Goal: Task Accomplishment & Management: Manage account settings

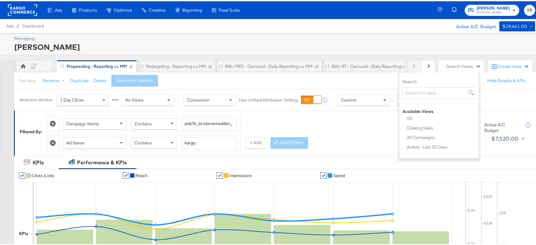
click at [19, 10] on rect at bounding box center [22, 8] width 29 height 11
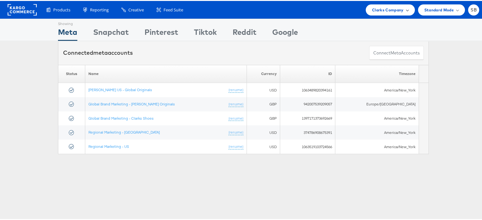
click at [378, 9] on span "Clarks Company" at bounding box center [388, 9] width 32 height 7
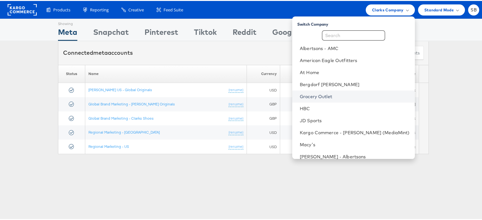
click at [321, 93] on link "Grocery Outlet" at bounding box center [355, 96] width 110 height 6
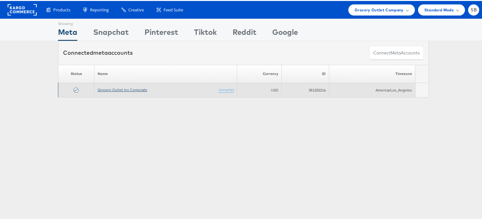
click at [107, 88] on link "Grocery Outlet Inc Corporate" at bounding box center [123, 89] width 50 height 5
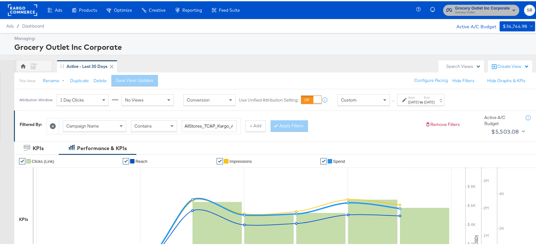
click at [463, 6] on span "Grocery Outlet Inc Corporate" at bounding box center [482, 7] width 55 height 7
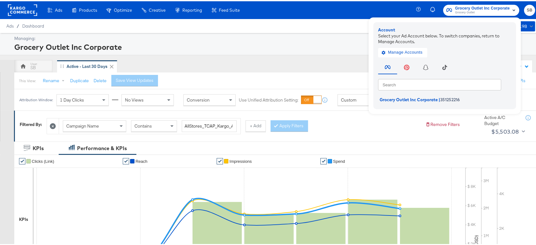
click at [26, 9] on rect at bounding box center [22, 8] width 29 height 11
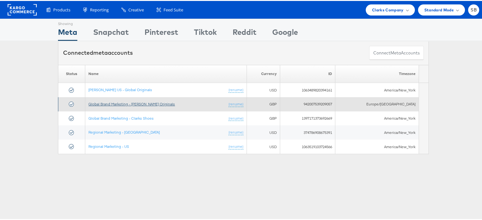
click at [136, 102] on link "Global Brand Marketing - [PERSON_NAME] Originals" at bounding box center [131, 103] width 87 height 5
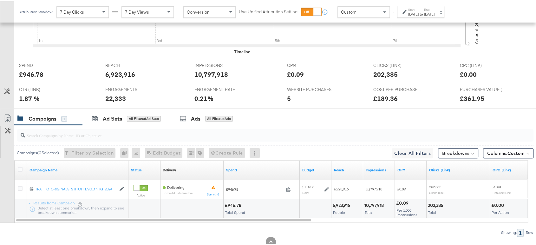
scroll to position [258, 0]
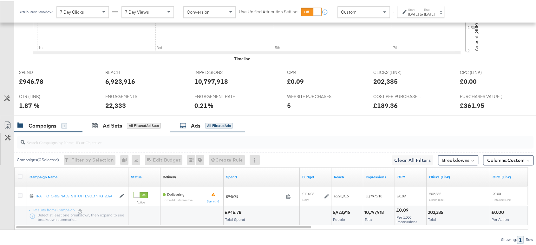
click at [192, 130] on div "Ads All Filtered Ads" at bounding box center [207, 125] width 74 height 14
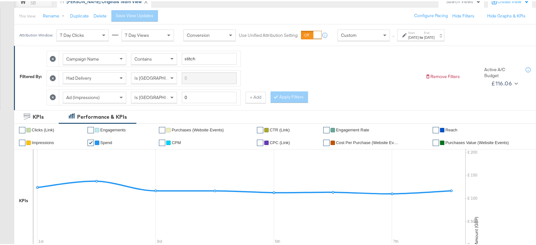
scroll to position [0, 0]
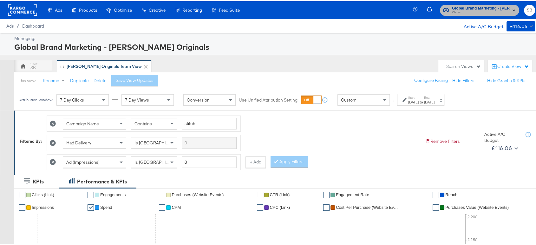
click at [487, 12] on span "Clarks" at bounding box center [481, 11] width 58 height 5
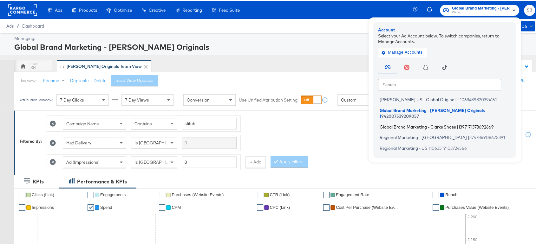
click at [418, 123] on span "Global Brand Marketing - Clarks Shoes" at bounding box center [417, 125] width 76 height 5
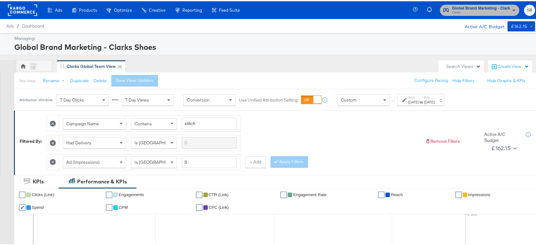
click at [464, 4] on span "Global Brand Marketing - Clarks Shoes" at bounding box center [481, 7] width 58 height 7
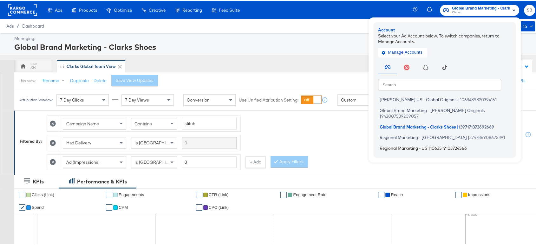
click at [390, 144] on span "Regional Marketing - US" at bounding box center [403, 146] width 48 height 5
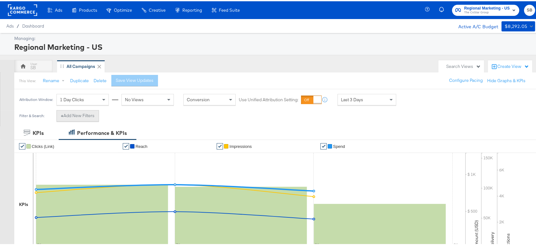
click at [86, 116] on button "+ Add New Filters" at bounding box center [77, 114] width 42 height 11
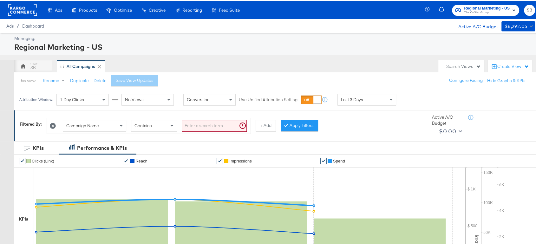
click at [86, 117] on div "Campaign Name Contains" at bounding box center [154, 125] width 191 height 16
drag, startPoint x: 202, startPoint y: 124, endPoint x: 100, endPoint y: 121, distance: 101.5
click at [100, 121] on div "Campaign Name Contains can't be blank" at bounding box center [155, 125] width 184 height 12
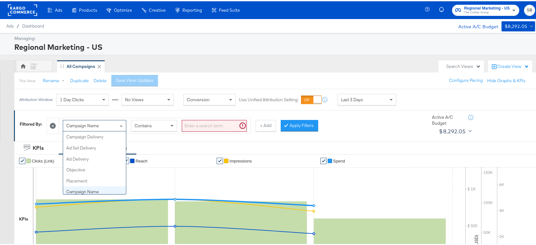
scroll to position [55, 0]
click at [100, 121] on div "Campaign Name" at bounding box center [94, 124] width 63 height 11
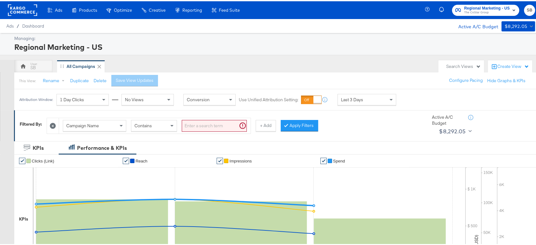
click at [457, 61] on div "Search Views" at bounding box center [461, 65] width 46 height 12
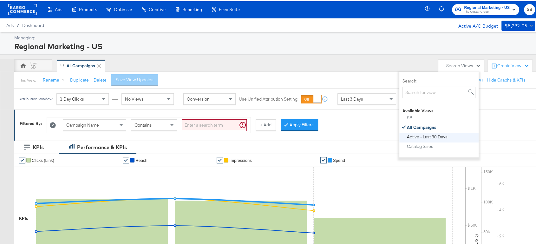
scroll to position [0, 0]
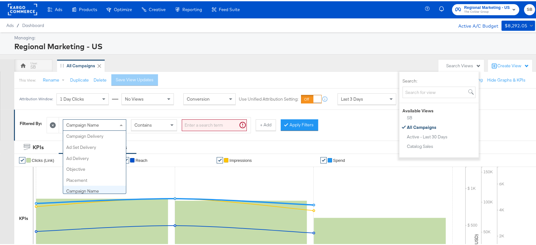
click at [116, 126] on div "Campaign Name" at bounding box center [94, 123] width 63 height 11
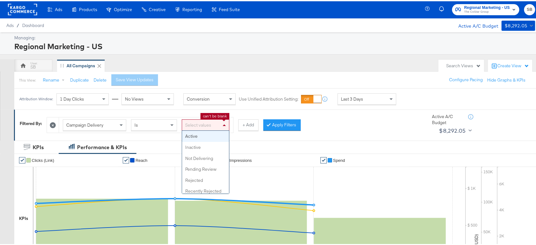
click at [209, 121] on div "Select values" at bounding box center [205, 123] width 47 height 11
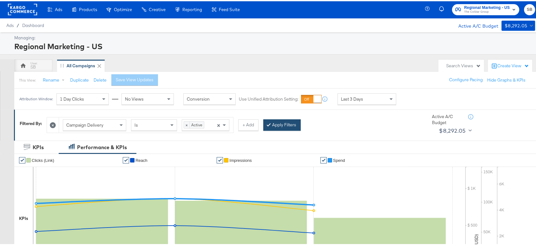
click at [281, 127] on button "Apply Filters" at bounding box center [281, 123] width 37 height 11
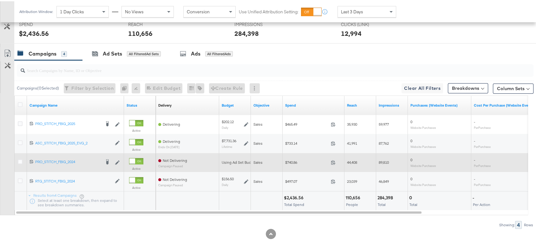
scroll to position [260, 0]
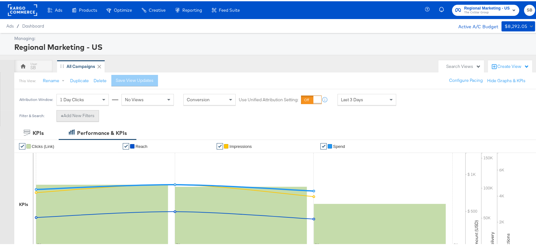
click at [80, 112] on button "+ Add New Filters" at bounding box center [77, 114] width 42 height 11
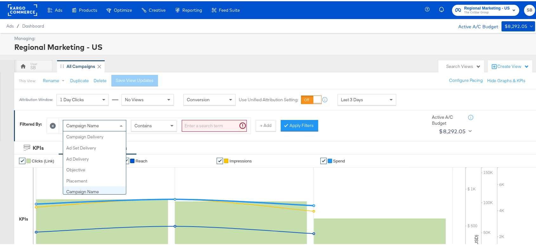
click at [87, 123] on span "Campaign Name" at bounding box center [82, 124] width 33 height 6
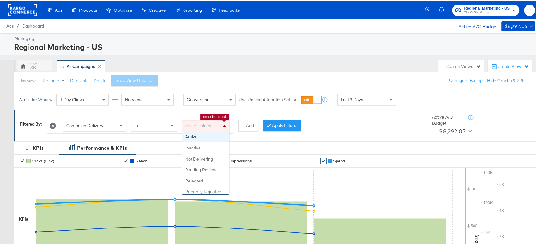
click at [202, 126] on div "Select values" at bounding box center [205, 124] width 47 height 11
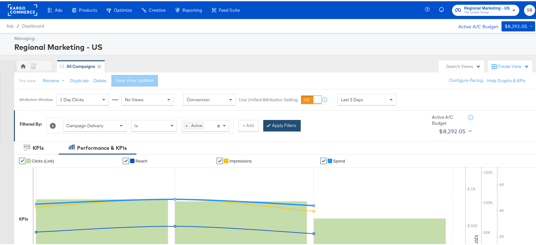
click at [272, 123] on button "Apply Filters" at bounding box center [281, 124] width 37 height 11
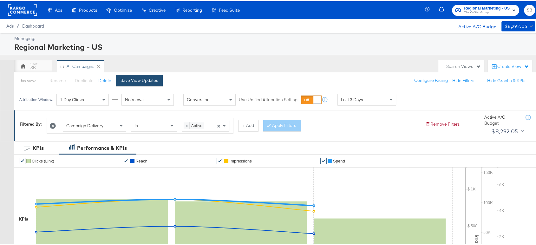
click at [142, 76] on div "Save View Updates" at bounding box center [139, 79] width 38 height 6
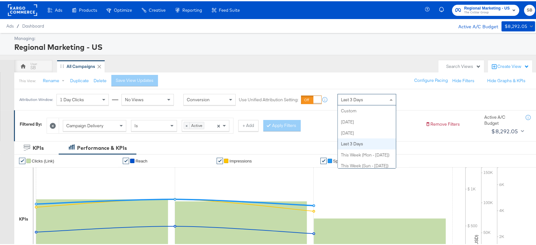
click at [370, 100] on div "Last 3 Days" at bounding box center [367, 98] width 58 height 11
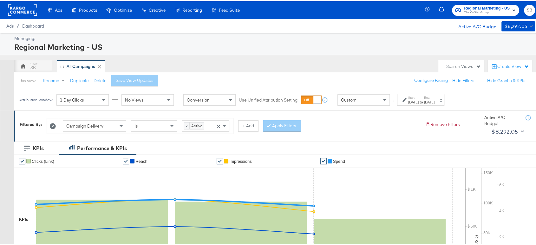
click at [415, 98] on label "Start:" at bounding box center [413, 96] width 10 height 4
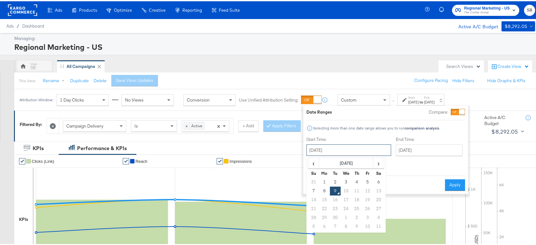
click at [338, 145] on input "September 9th 2025" at bounding box center [348, 148] width 85 height 11
click at [313, 160] on span "‹" at bounding box center [313, 162] width 10 height 10
click at [312, 215] on td "24" at bounding box center [313, 216] width 11 height 9
type input "August 24th 2025"
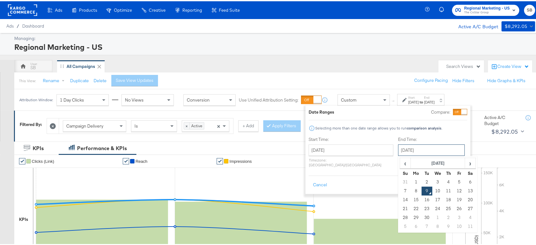
click at [415, 146] on input "September 9th 2025" at bounding box center [431, 148] width 67 height 11
click at [410, 188] on td "8" at bounding box center [415, 189] width 11 height 9
type input "September 8th 2025"
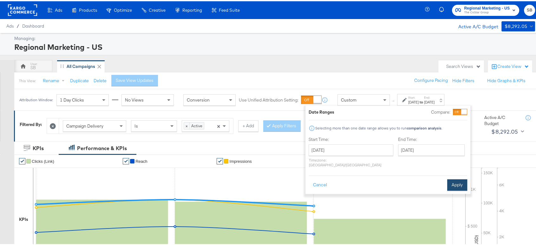
click at [455, 178] on button "Apply" at bounding box center [457, 183] width 20 height 11
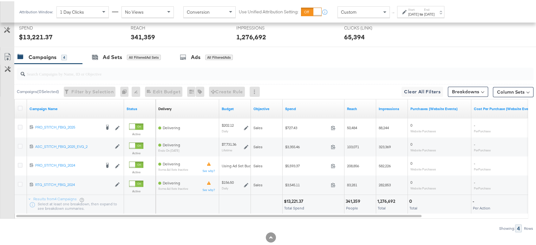
scroll to position [269, 0]
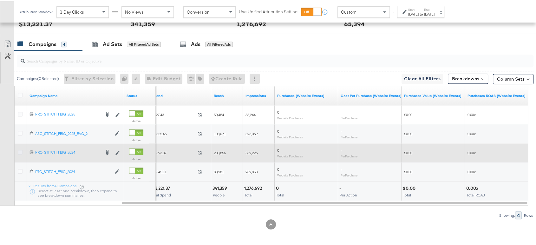
click at [20, 151] on icon at bounding box center [20, 150] width 5 height 5
click at [0, 0] on input "checkbox" at bounding box center [0, 0] width 0 height 0
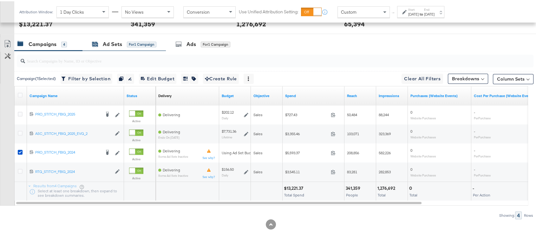
click at [111, 43] on div "Ad Sets" at bounding box center [112, 42] width 19 height 7
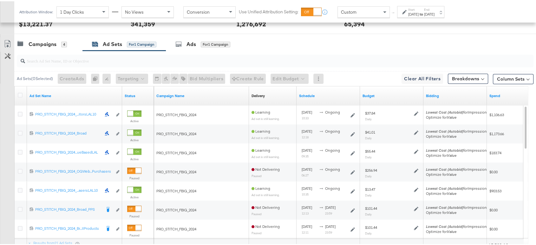
click at [20, 89] on div at bounding box center [21, 94] width 12 height 11
click at [20, 91] on icon at bounding box center [20, 93] width 5 height 5
click at [0, 0] on input "checkbox" at bounding box center [0, 0] width 0 height 0
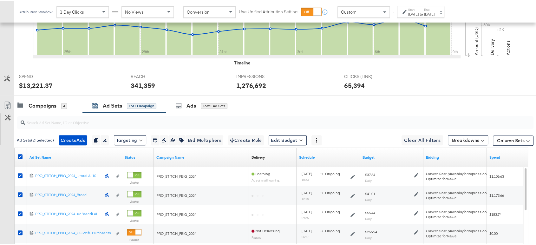
scroll to position [208, 0]
click at [287, 139] on button "Edit Budget" at bounding box center [287, 138] width 38 height 10
click at [290, 153] on span "Edit Ad Set Budget" at bounding box center [289, 155] width 36 height 8
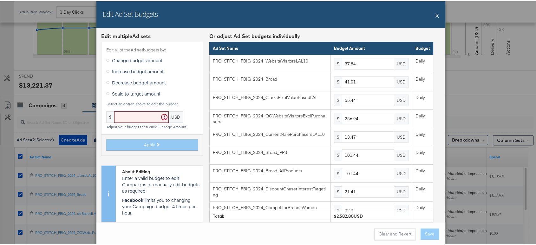
click at [435, 12] on button "X" at bounding box center [436, 14] width 3 height 13
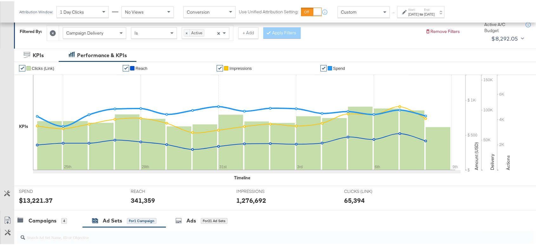
scroll to position [143, 0]
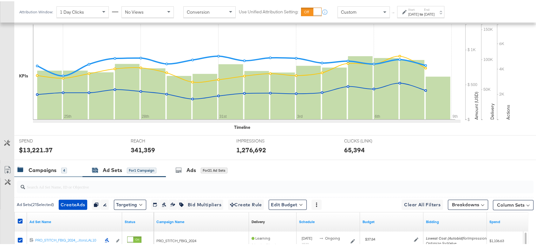
click at [47, 167] on div "Campaigns" at bounding box center [43, 168] width 28 height 7
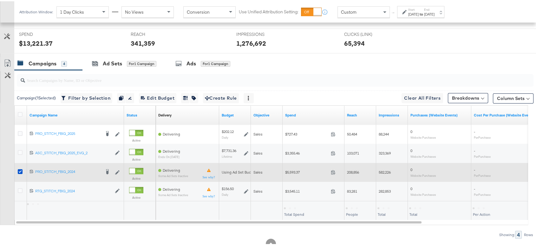
scroll to position [250, 0]
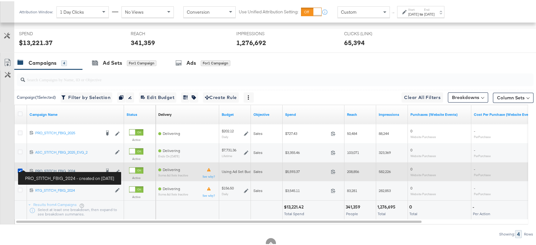
click at [42, 168] on div "PRO_STITCH_FBIG_2024 PRO_STITCH_FBIG_2024" at bounding box center [67, 169] width 65 height 5
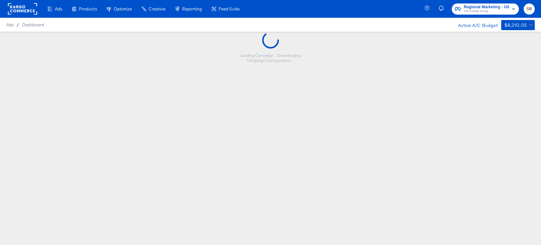
click at [42, 168] on div "Loading Campaign ... Downloading Campaign Configuration ..." at bounding box center [270, 111] width 541 height 158
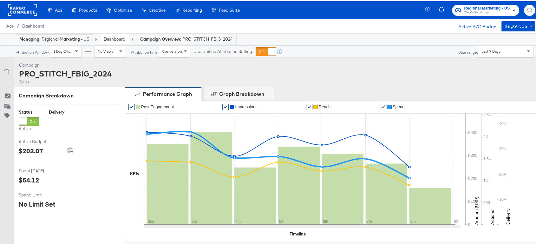
click at [39, 23] on span "Dashboard" at bounding box center [33, 24] width 22 height 5
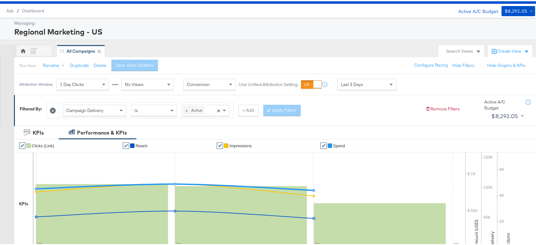
scroll to position [14, 0]
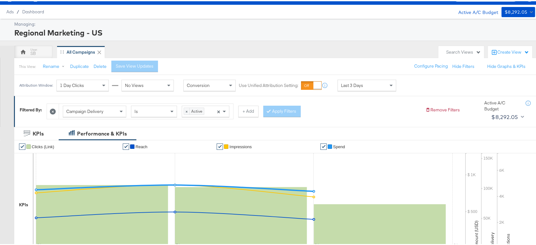
click at [446, 50] on div "Search Views" at bounding box center [463, 51] width 35 height 6
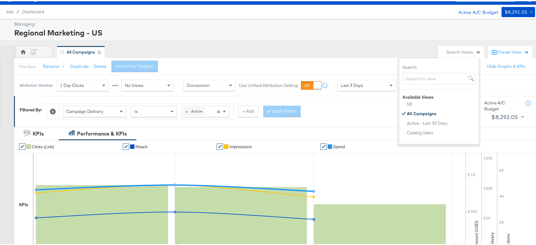
click at [260, 74] on div "Attribution Window: 1 Day Clicks No Views Conversion Use Unified Attribution Se…" at bounding box center [209, 84] width 390 height 21
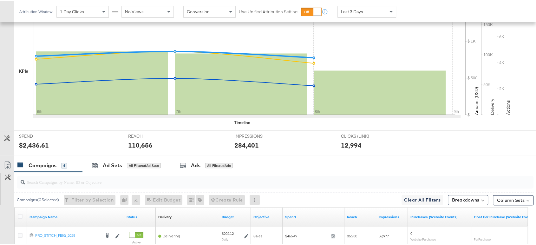
scroll to position [269, 0]
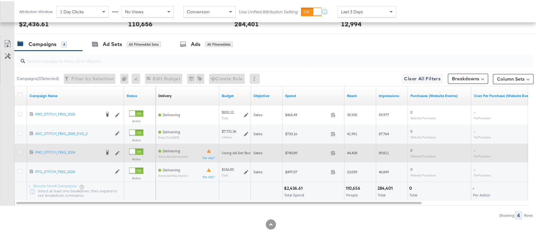
click at [20, 151] on icon at bounding box center [20, 150] width 5 height 5
click at [0, 0] on input "checkbox" at bounding box center [0, 0] width 0 height 0
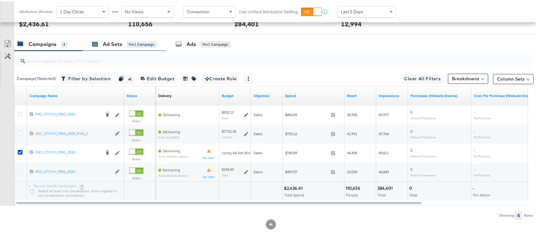
click at [111, 42] on div "Ad Sets" at bounding box center [112, 42] width 19 height 7
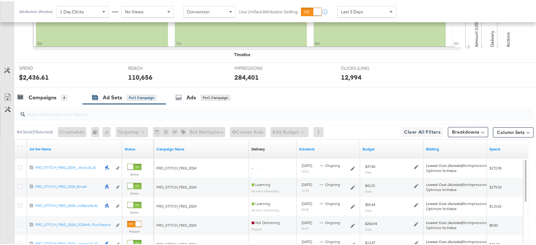
scroll to position [216, 0]
drag, startPoint x: 121, startPoint y: 154, endPoint x: 141, endPoint y: 153, distance: 20.0
click at [141, 153] on div "Ad Set Name Status" at bounding box center [84, 147] width 139 height 19
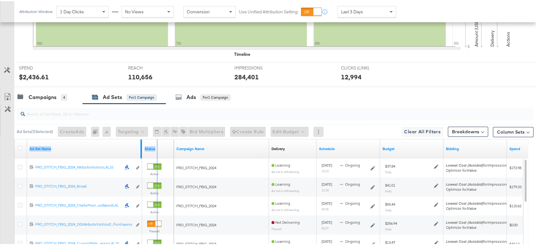
drag, startPoint x: 141, startPoint y: 153, endPoint x: 166, endPoint y: 153, distance: 25.0
click at [166, 153] on div "Ad Set Name Status" at bounding box center [94, 147] width 159 height 19
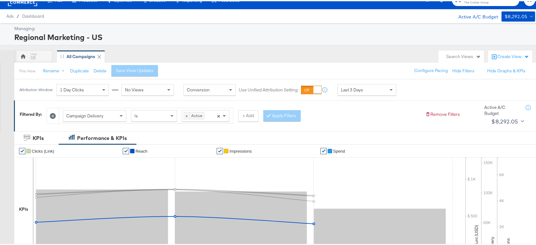
scroll to position [17, 0]
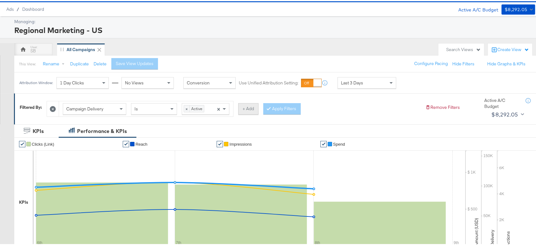
click at [249, 108] on button "+ Add" at bounding box center [248, 107] width 20 height 11
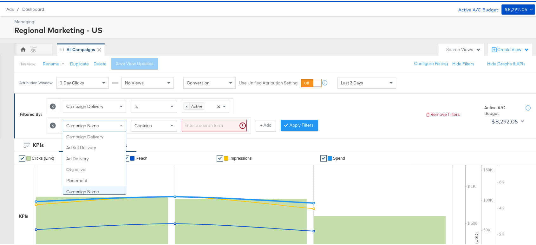
click at [91, 124] on span "Campaign Name" at bounding box center [82, 124] width 33 height 6
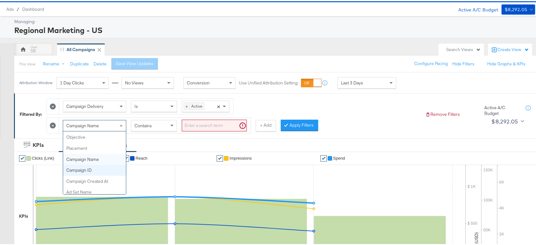
scroll to position [0, 0]
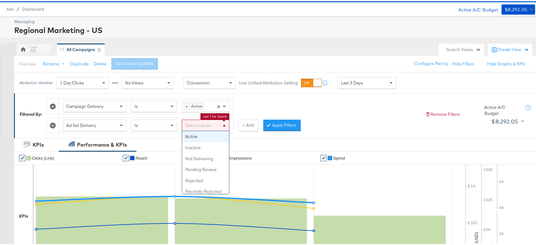
click at [202, 128] on div "Select values" at bounding box center [205, 124] width 47 height 11
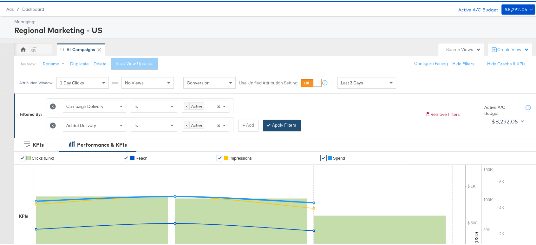
click at [269, 121] on icon at bounding box center [268, 123] width 2 height 4
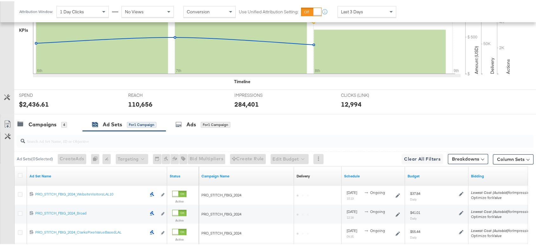
scroll to position [321, 0]
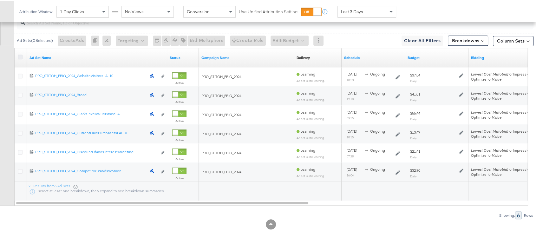
click at [20, 54] on icon at bounding box center [20, 55] width 5 height 5
click at [0, 0] on input "checkbox" at bounding box center [0, 0] width 0 height 0
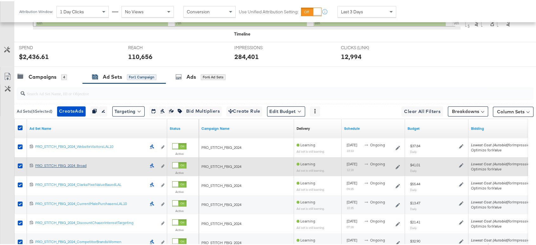
scroll to position [245, 0]
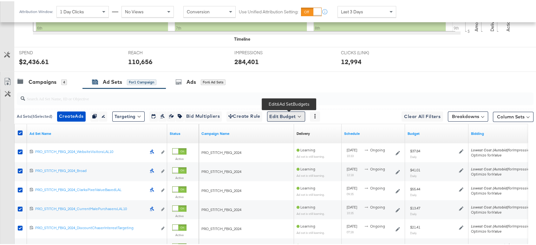
click at [282, 113] on button "Edit Budget" at bounding box center [286, 115] width 38 height 10
click at [301, 131] on span "Edit Ad Set Budget" at bounding box center [288, 131] width 36 height 8
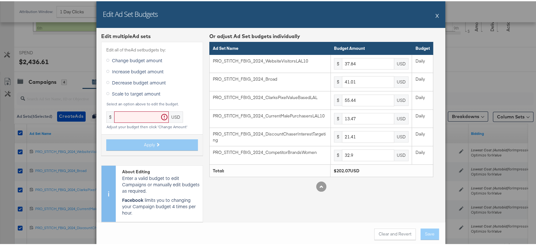
click at [435, 15] on button "X" at bounding box center [436, 14] width 3 height 13
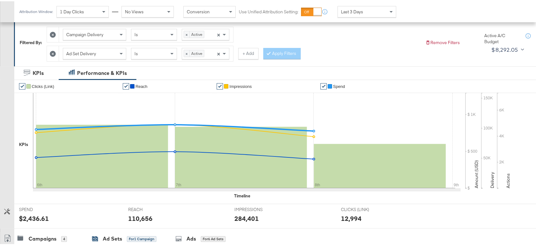
scroll to position [0, 0]
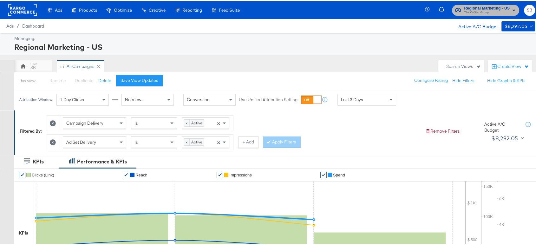
click at [491, 10] on span "The CoStar Group" at bounding box center [487, 11] width 46 height 5
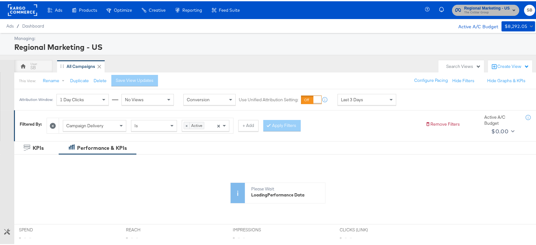
click at [471, 11] on span "The CoStar Group" at bounding box center [487, 11] width 46 height 5
